Goal: Transaction & Acquisition: Obtain resource

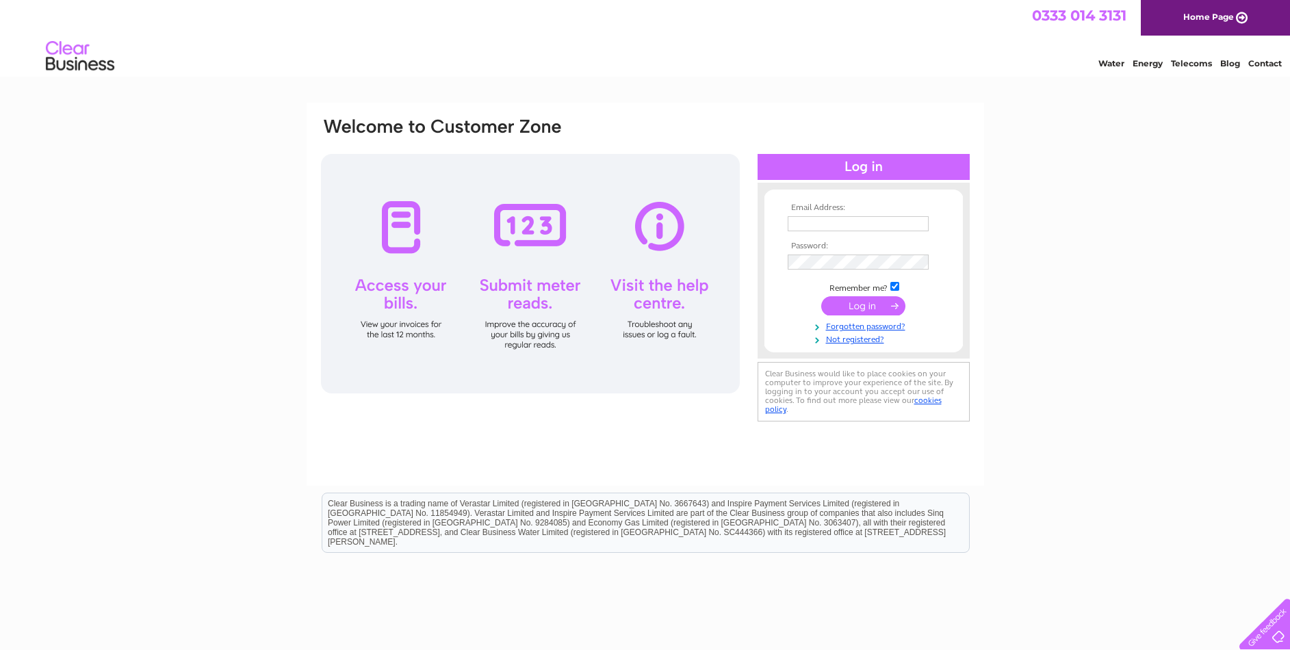
type input "accounts@kcr.fm"
click at [864, 297] on input "submit" at bounding box center [863, 305] width 84 height 19
click at [865, 302] on input "submit" at bounding box center [863, 305] width 84 height 19
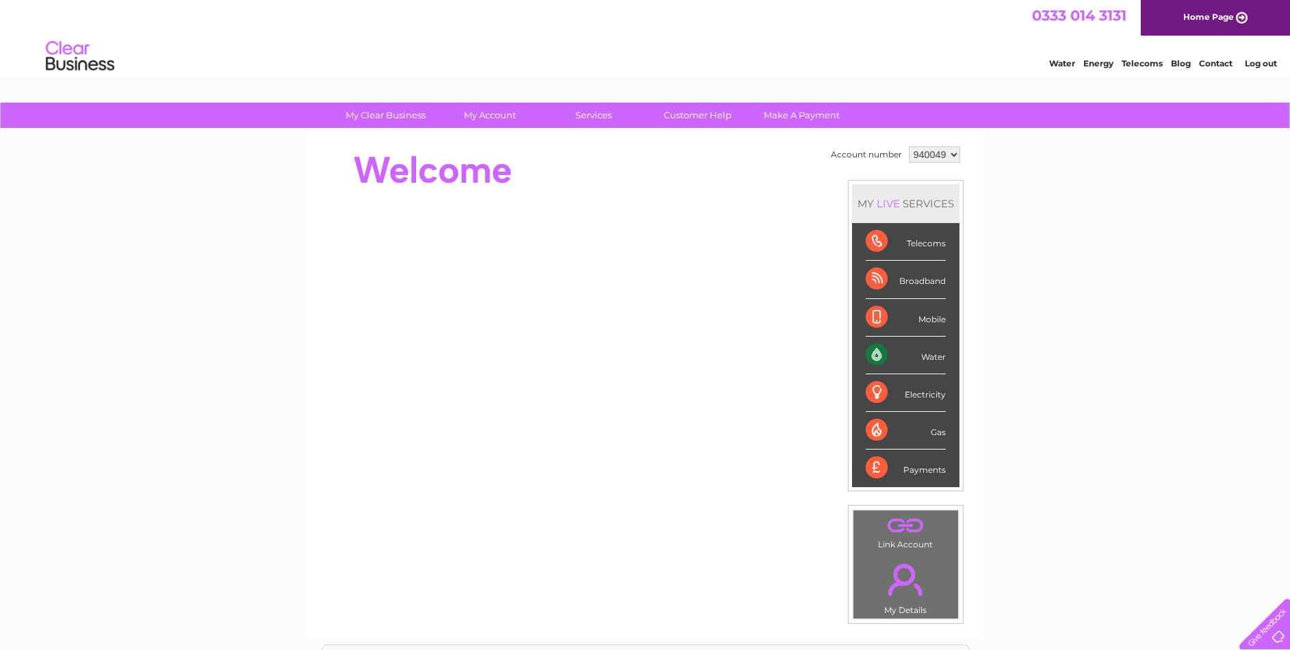
click at [921, 287] on div "Broadband" at bounding box center [906, 280] width 80 height 38
click at [870, 271] on div "Broadband" at bounding box center [906, 280] width 80 height 38
click at [875, 278] on div "Broadband" at bounding box center [906, 280] width 80 height 38
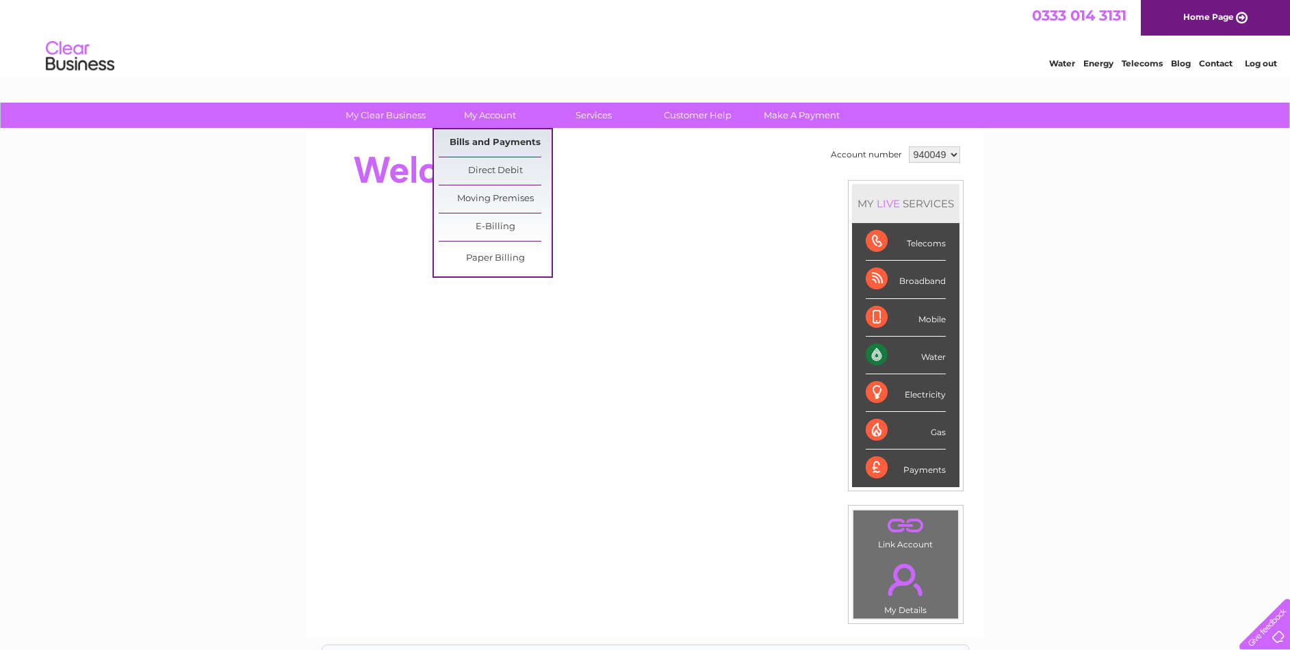
click at [505, 139] on link "Bills and Payments" at bounding box center [495, 142] width 113 height 27
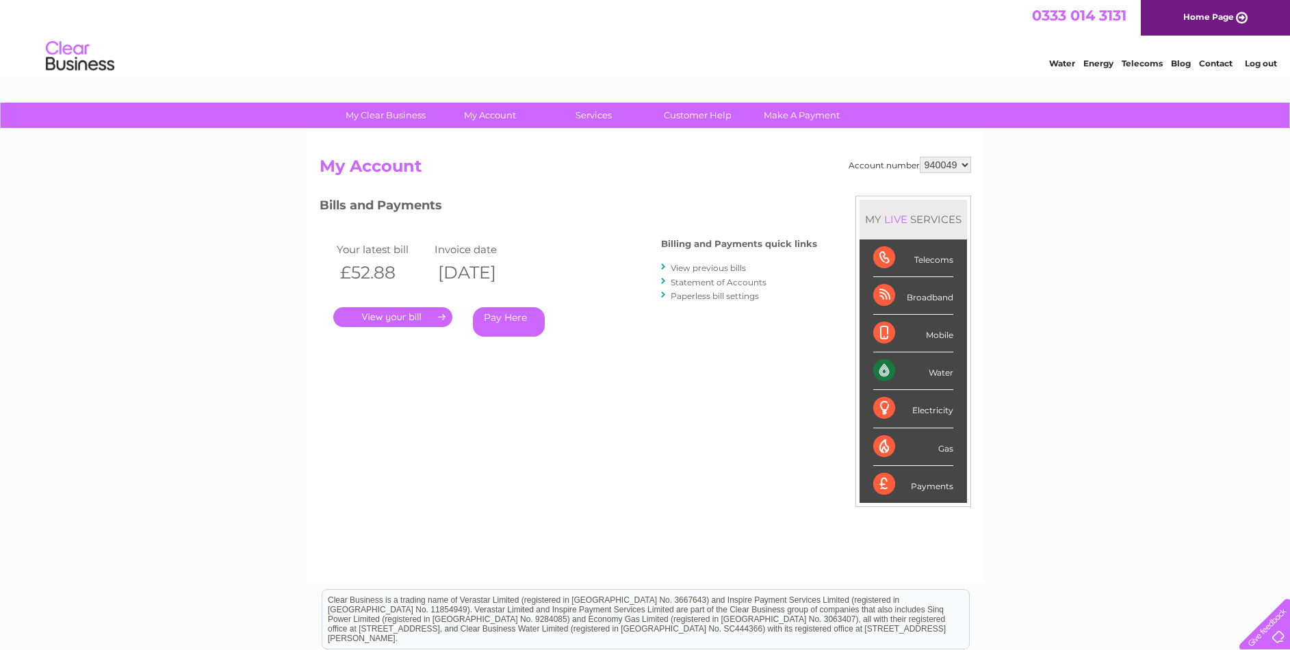
click at [386, 314] on link "." at bounding box center [392, 317] width 119 height 20
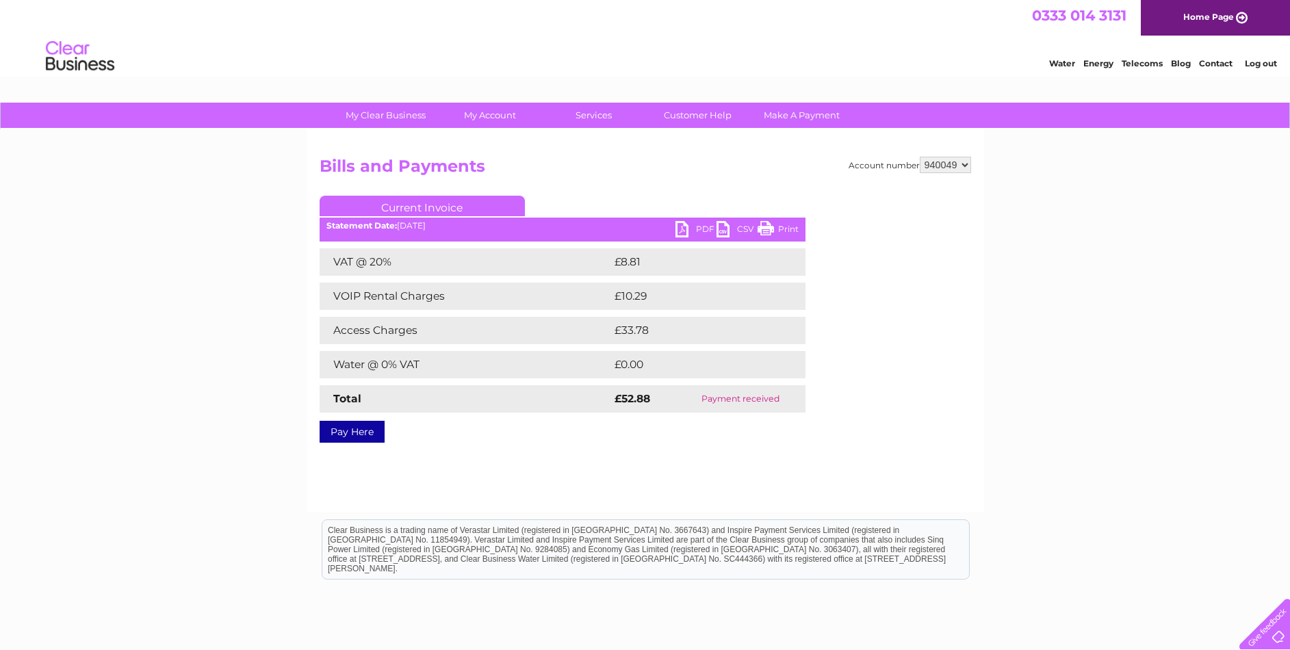
click at [685, 229] on link "PDF" at bounding box center [695, 231] width 41 height 20
click at [682, 227] on link "PDF" at bounding box center [695, 231] width 41 height 20
click at [684, 229] on link "PDF" at bounding box center [695, 231] width 41 height 20
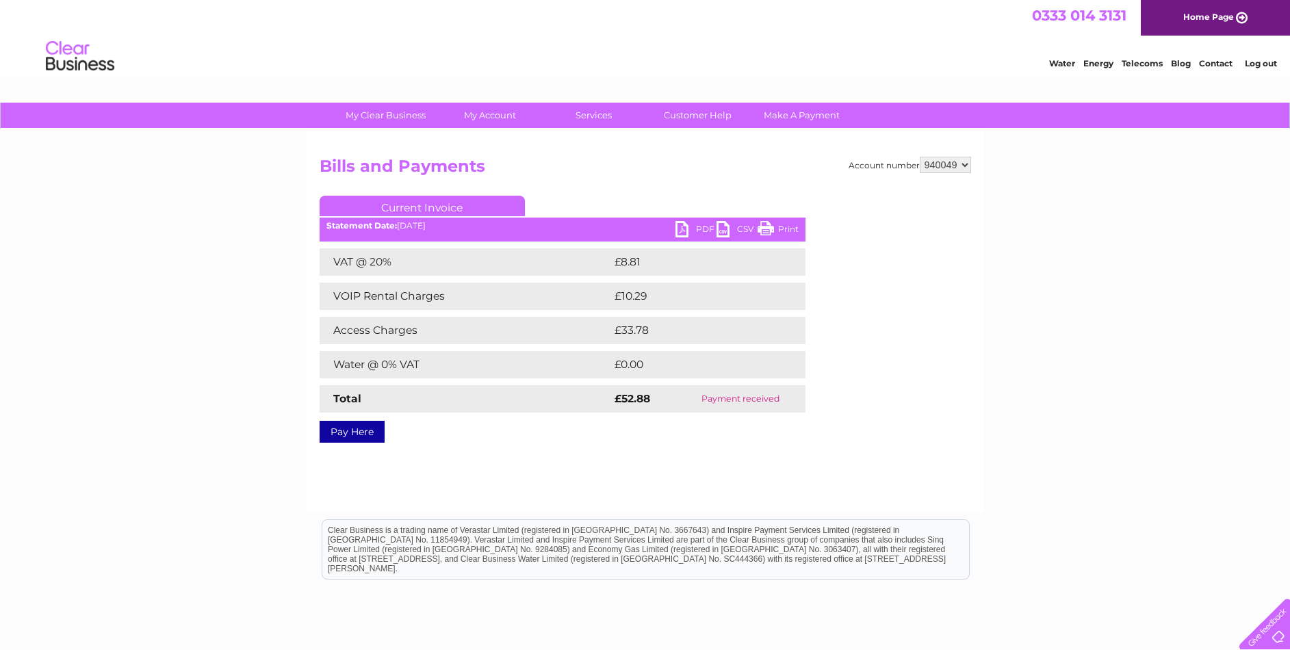
click at [1084, 396] on div "My Clear Business Login Details My Details My Preferences Link Account My Accou…" at bounding box center [645, 425] width 1290 height 644
click at [1184, 309] on div "My Clear Business Login Details My Details My Preferences Link Account My Accou…" at bounding box center [645, 425] width 1290 height 644
